Goal: Task Accomplishment & Management: Use online tool/utility

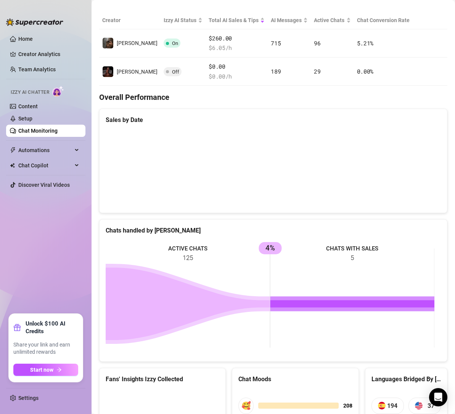
scroll to position [229, 0]
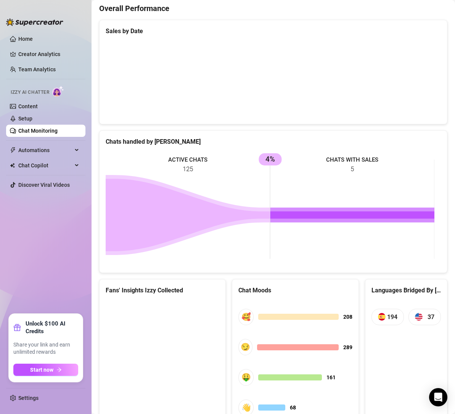
click at [61, 166] on span "Chat Copilot" at bounding box center [45, 166] width 54 height 12
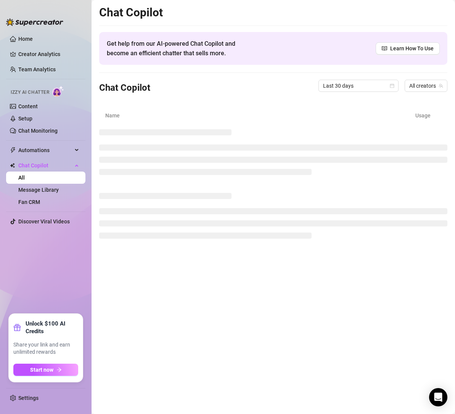
click at [47, 167] on span "Chat Copilot" at bounding box center [45, 166] width 54 height 12
click at [44, 132] on link "Chat Monitoring" at bounding box center [37, 131] width 39 height 6
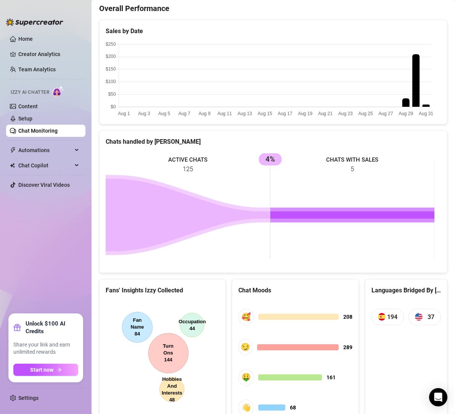
scroll to position [268, 0]
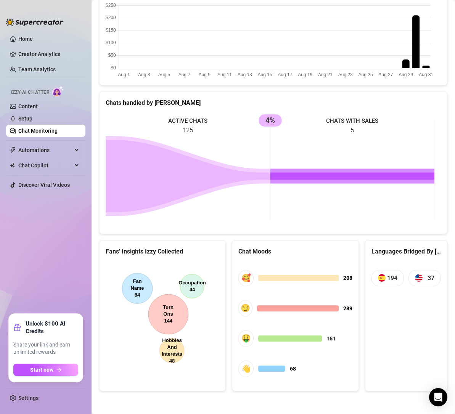
click at [171, 316] on canvas at bounding box center [161, 320] width 111 height 114
click at [171, 315] on canvas at bounding box center [161, 320] width 111 height 114
click at [133, 286] on canvas at bounding box center [161, 320] width 111 height 114
click at [202, 289] on canvas at bounding box center [161, 320] width 111 height 114
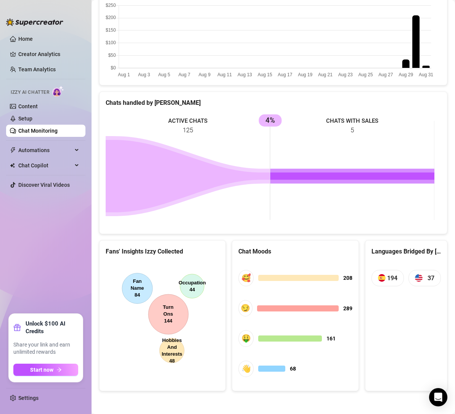
click at [202, 289] on canvas at bounding box center [161, 320] width 111 height 114
click at [176, 354] on canvas at bounding box center [161, 320] width 111 height 114
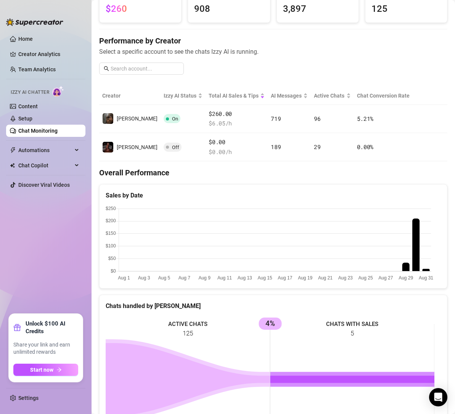
scroll to position [52, 0]
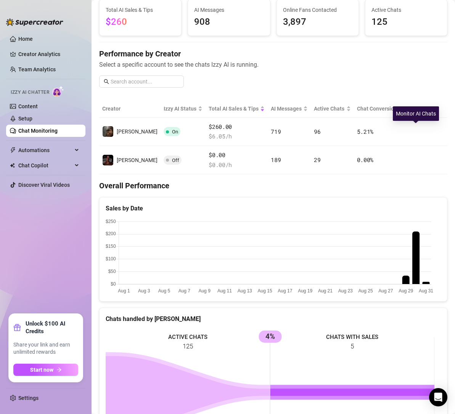
click at [416, 129] on button "button" at bounding box center [422, 132] width 12 height 12
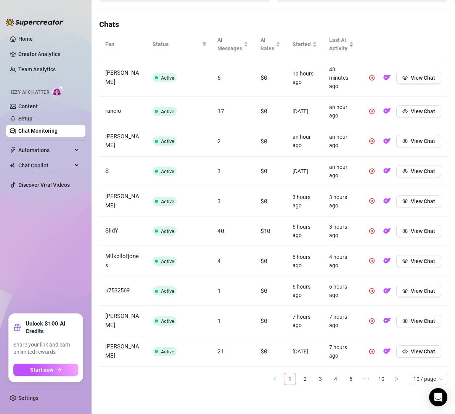
scroll to position [191, 0]
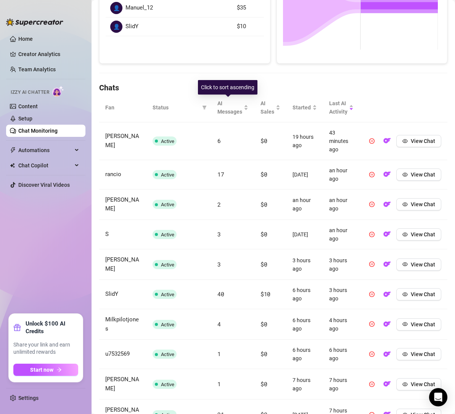
click at [239, 108] on div "AI Messages" at bounding box center [233, 107] width 31 height 17
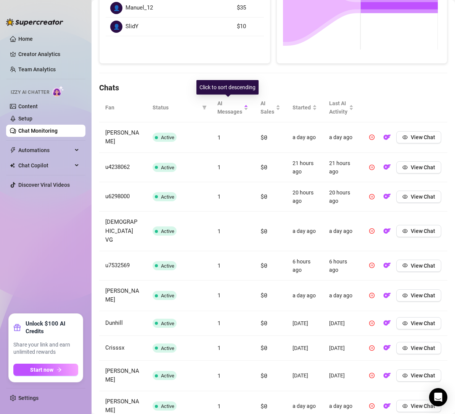
click at [239, 108] on div "AI Messages" at bounding box center [233, 107] width 31 height 17
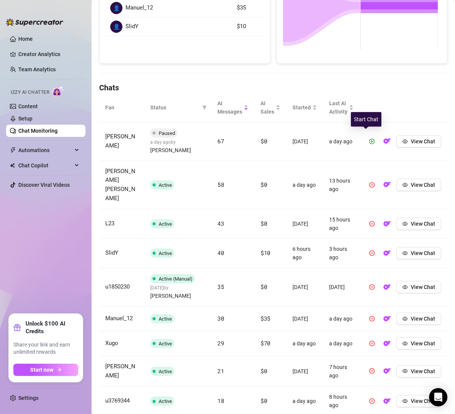
click at [369, 139] on icon "play-circle" at bounding box center [371, 141] width 5 height 5
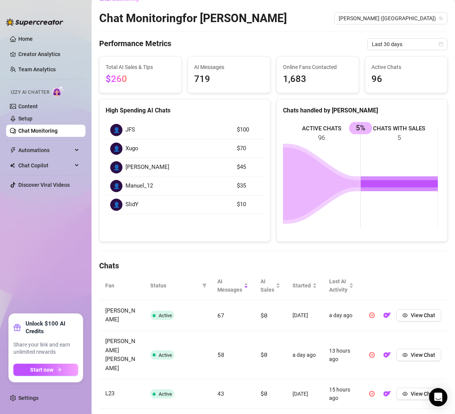
scroll to position [0, 0]
